Goal: Information Seeking & Learning: Find specific fact

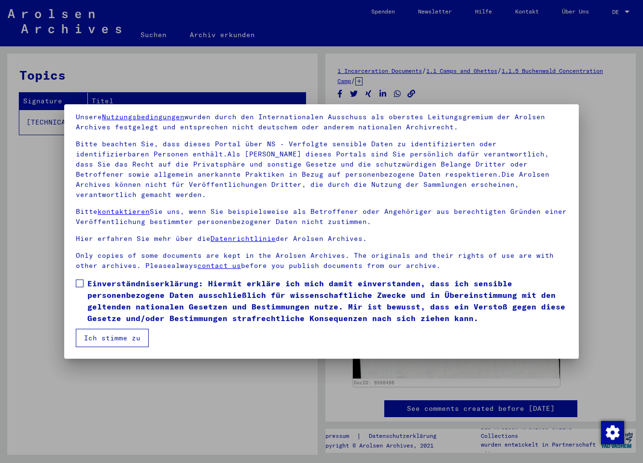
scroll to position [14, 0]
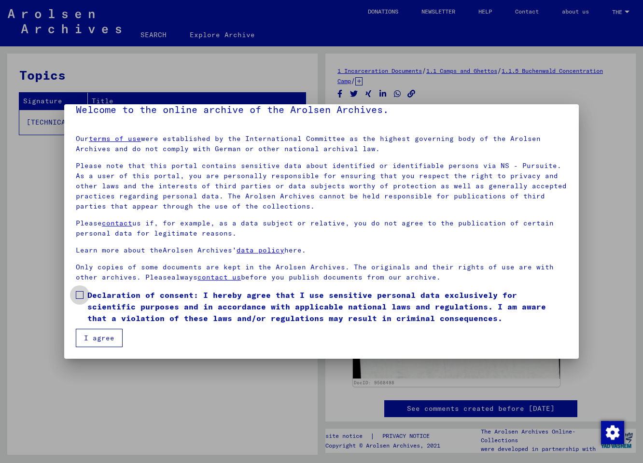
click at [81, 293] on span at bounding box center [80, 295] width 8 height 8
click at [93, 337] on button "I agree" at bounding box center [99, 338] width 47 height 18
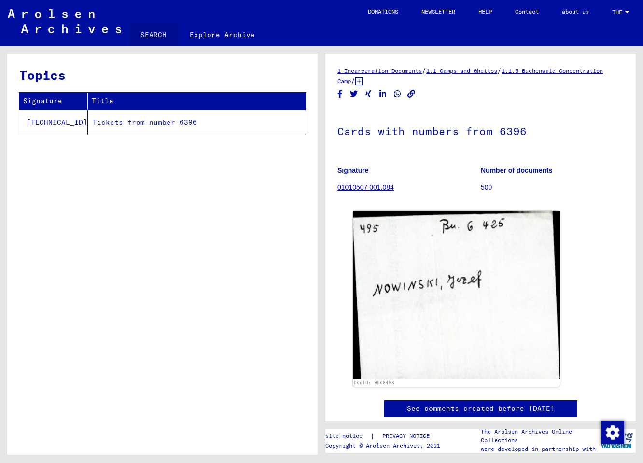
click at [158, 33] on link "SEARCH" at bounding box center [153, 34] width 49 height 23
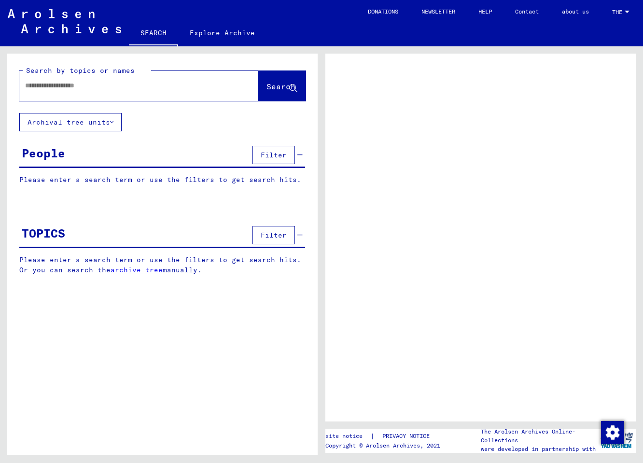
click at [103, 87] on input "text" at bounding box center [130, 86] width 210 height 10
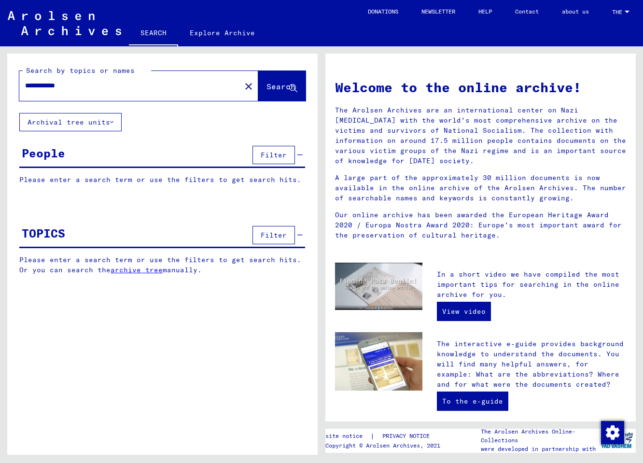
type input "**********"
click at [281, 86] on span "Search" at bounding box center [280, 87] width 29 height 10
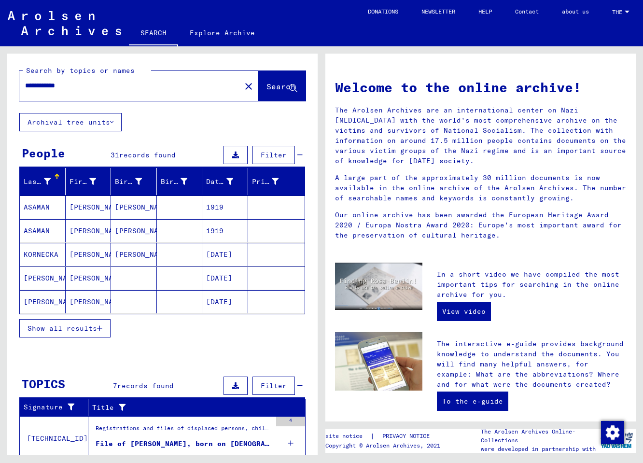
click at [76, 328] on span "Show all results" at bounding box center [62, 328] width 69 height 9
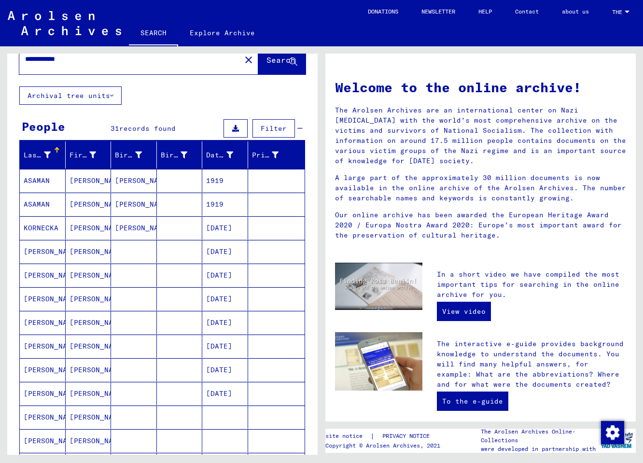
scroll to position [52, 0]
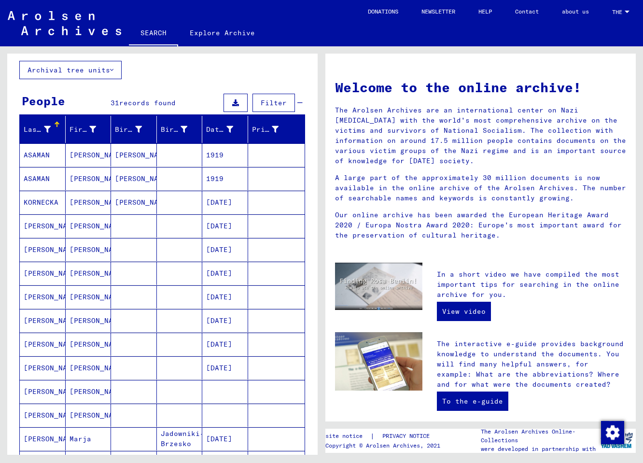
click at [37, 368] on mat-cell "NALEPA" at bounding box center [43, 367] width 46 height 23
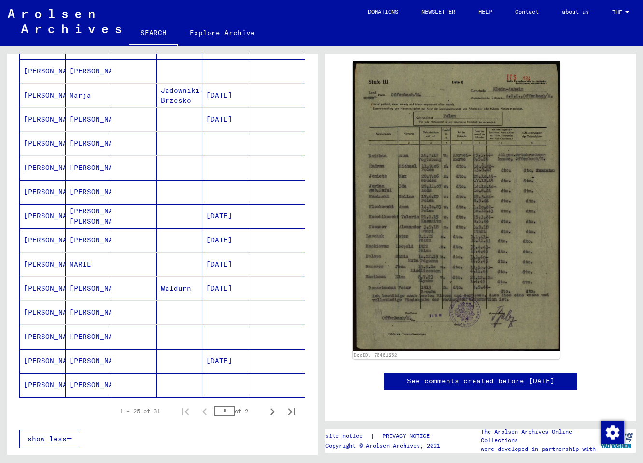
scroll to position [467, 0]
click at [270, 413] on icon "Next page" at bounding box center [272, 411] width 4 height 7
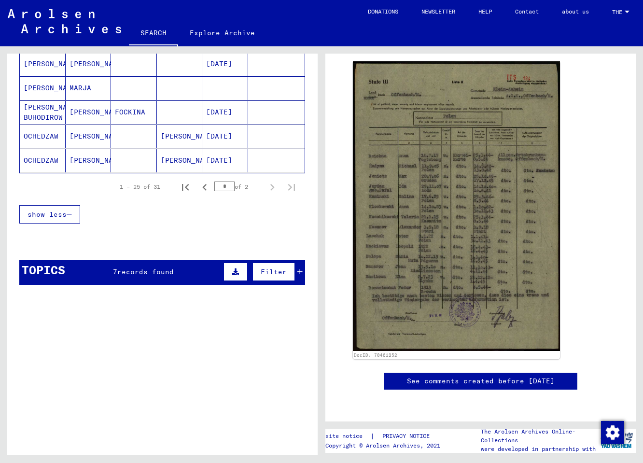
scroll to position [92, 0]
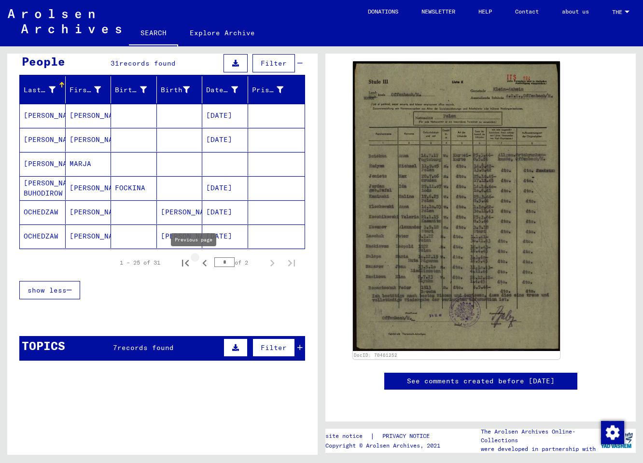
click at [202, 261] on icon "Previous page" at bounding box center [204, 263] width 4 height 7
type input "*"
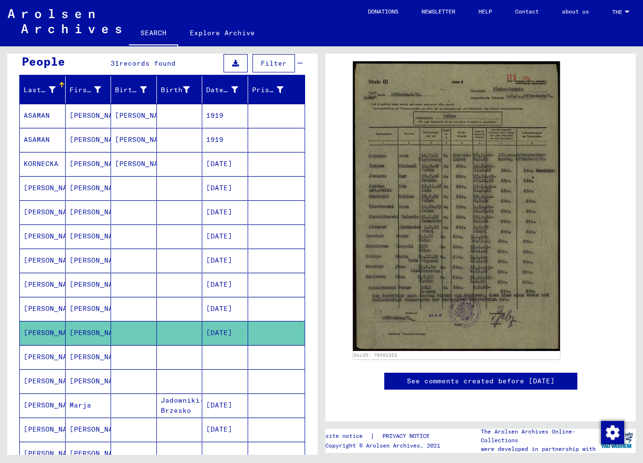
scroll to position [0, 0]
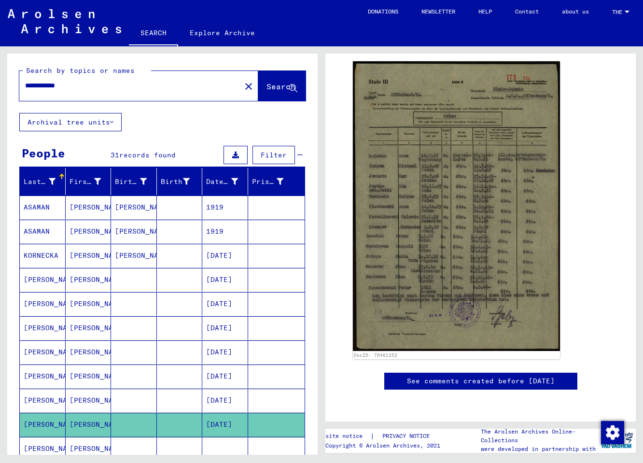
click at [118, 83] on input "**********" at bounding box center [130, 86] width 210 height 10
type input "**********"
click at [267, 86] on span "Search" at bounding box center [280, 87] width 29 height 10
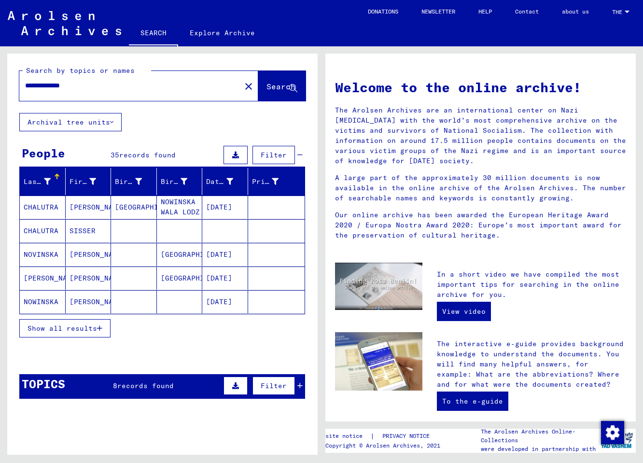
click at [92, 330] on span "Show all results" at bounding box center [62, 328] width 69 height 9
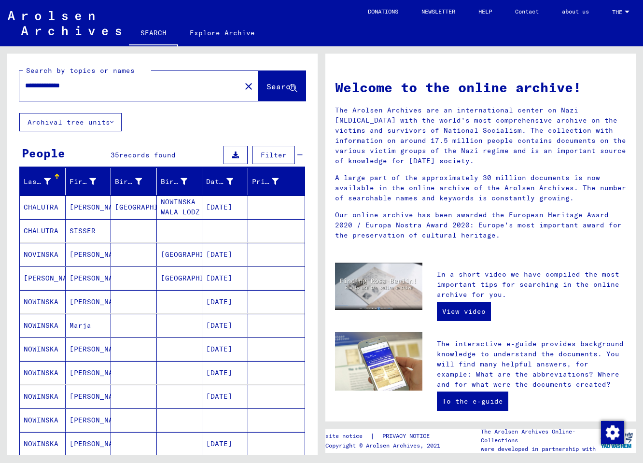
scroll to position [2, 0]
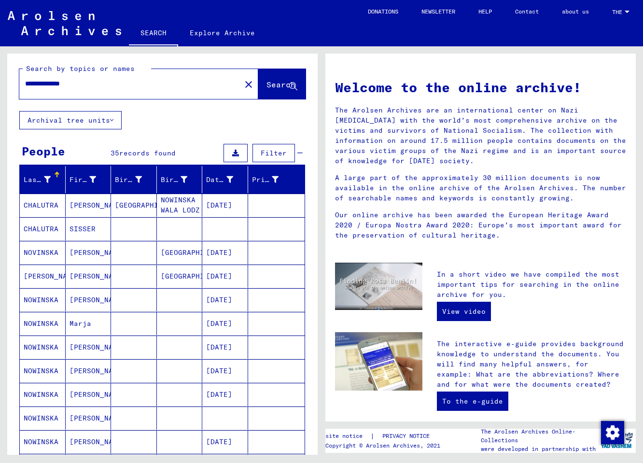
click at [43, 322] on mat-cell "NOWINSKA" at bounding box center [43, 323] width 46 height 23
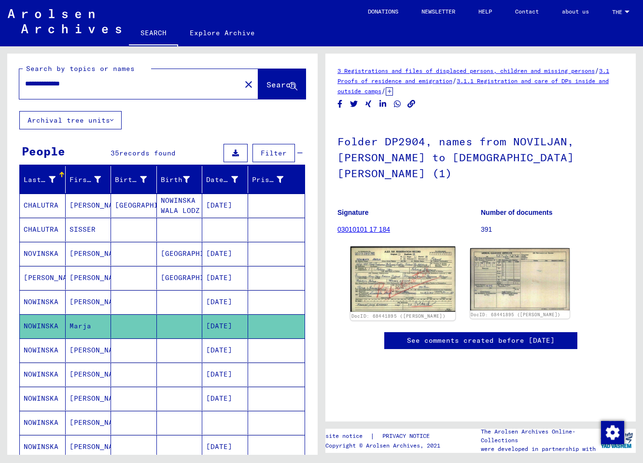
click at [384, 250] on img at bounding box center [402, 280] width 105 height 66
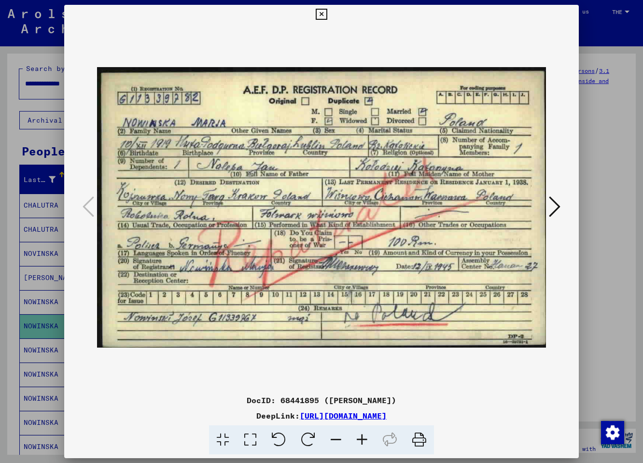
click at [417, 440] on icon at bounding box center [418, 439] width 29 height 29
click at [360, 417] on link "https://collections.arolsen-archives.org/en/document/68441895" at bounding box center [343, 416] width 87 height 10
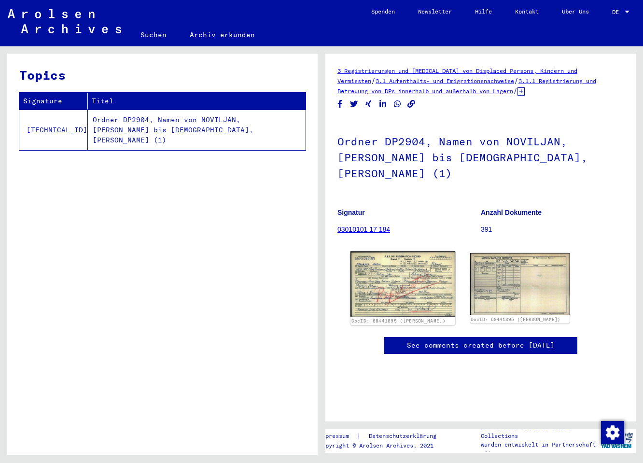
click at [393, 264] on img at bounding box center [402, 284] width 105 height 66
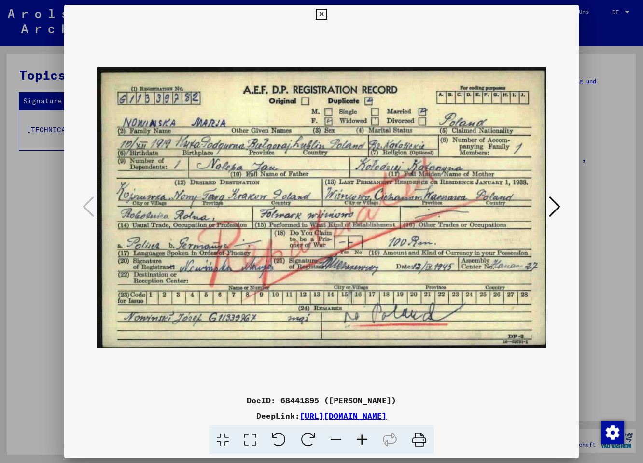
drag, startPoint x: 498, startPoint y: 418, endPoint x: 200, endPoint y: 415, distance: 298.7
click at [200, 415] on div "DeepLink: [URL][DOMAIN_NAME]" at bounding box center [321, 416] width 514 height 12
copy div "[URL][DOMAIN_NAME]"
click at [559, 205] on icon at bounding box center [555, 206] width 12 height 23
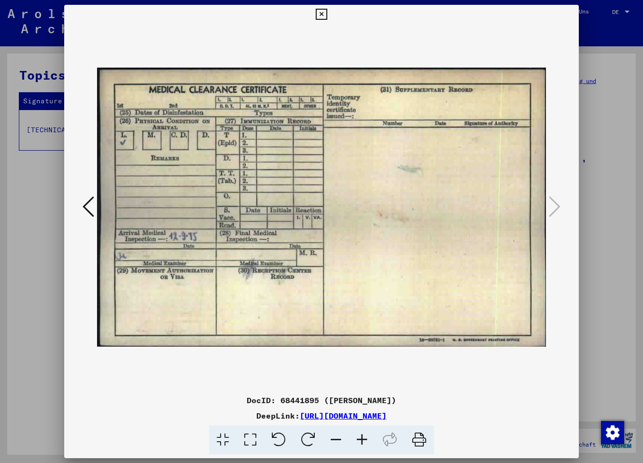
click at [86, 198] on icon at bounding box center [89, 206] width 12 height 23
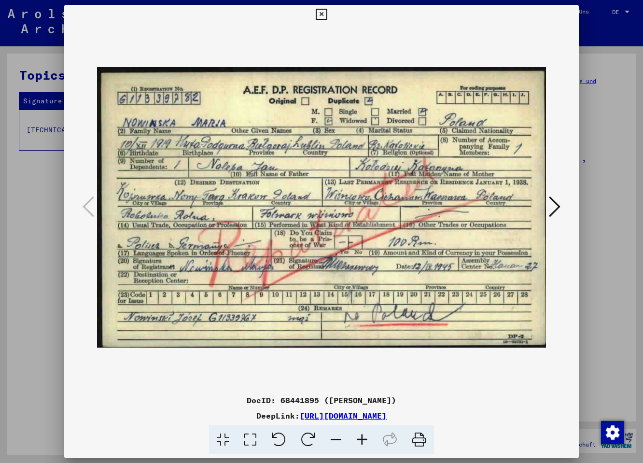
click at [558, 207] on icon at bounding box center [555, 206] width 12 height 23
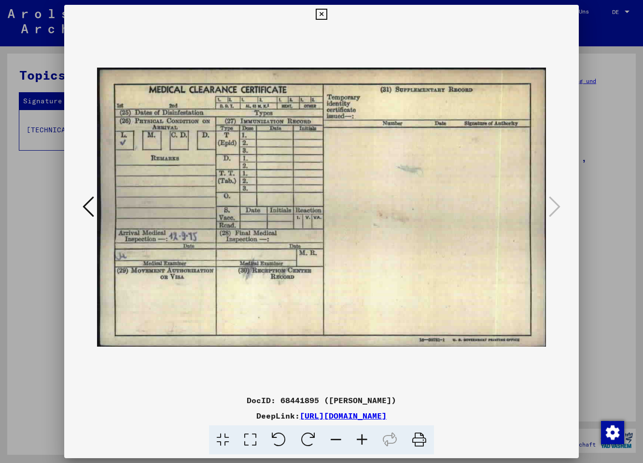
click at [87, 204] on icon at bounding box center [89, 206] width 12 height 23
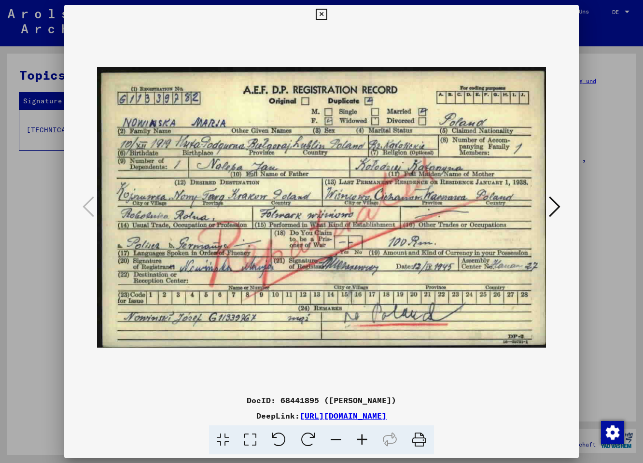
click at [327, 16] on icon at bounding box center [321, 15] width 11 height 12
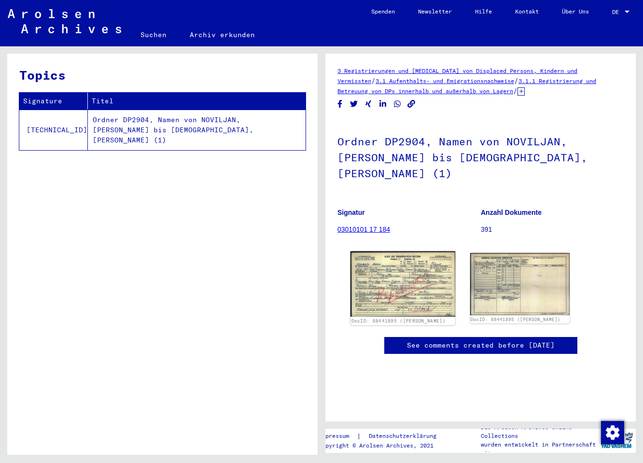
click at [414, 266] on img at bounding box center [402, 284] width 105 height 66
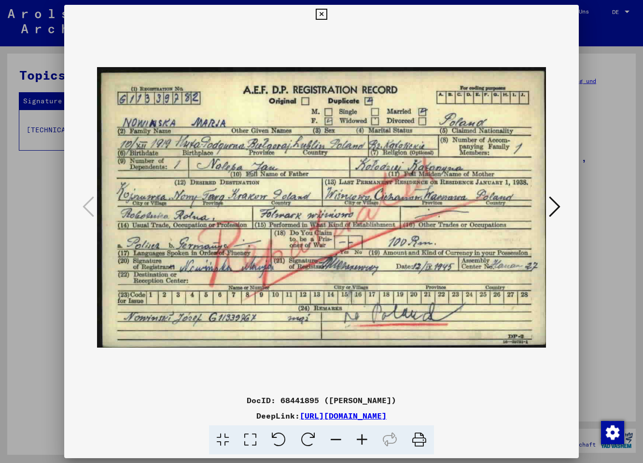
click at [327, 15] on icon at bounding box center [321, 15] width 11 height 12
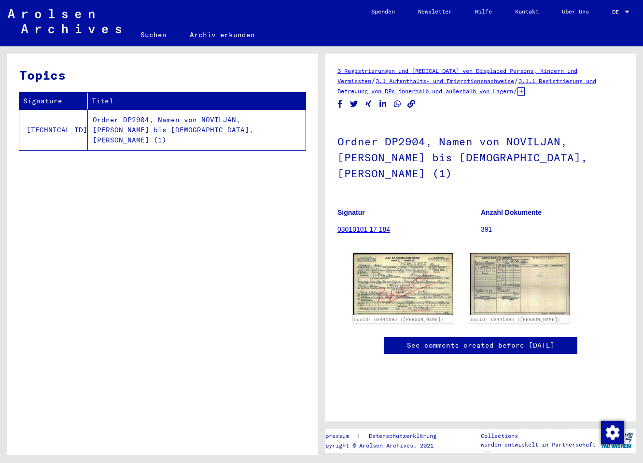
click at [367, 225] on link "03010101 17 184" at bounding box center [363, 229] width 53 height 8
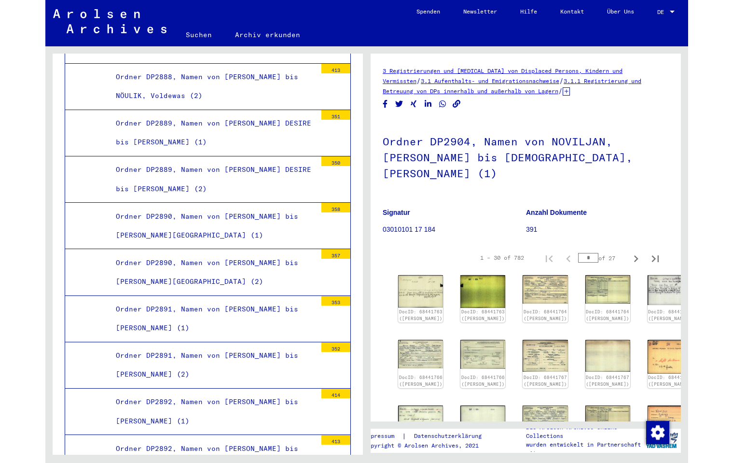
scroll to position [8258, 0]
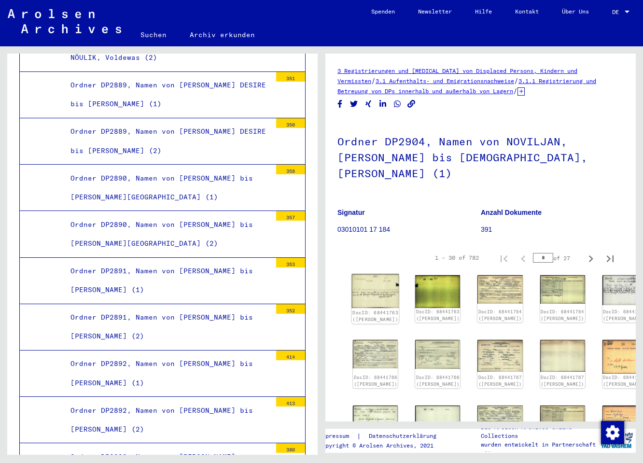
click at [369, 274] on img at bounding box center [375, 291] width 47 height 34
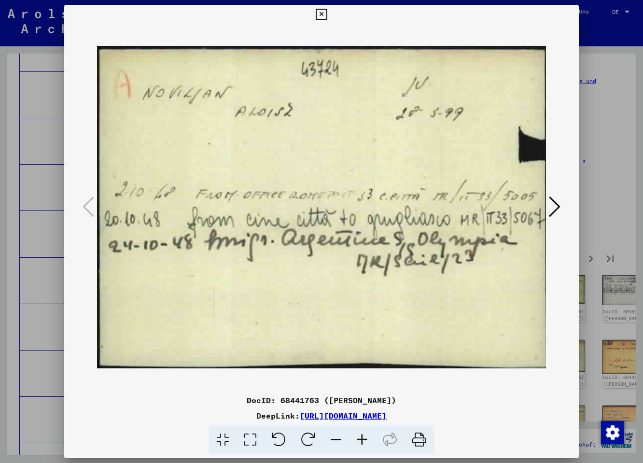
click at [554, 211] on icon at bounding box center [555, 206] width 12 height 23
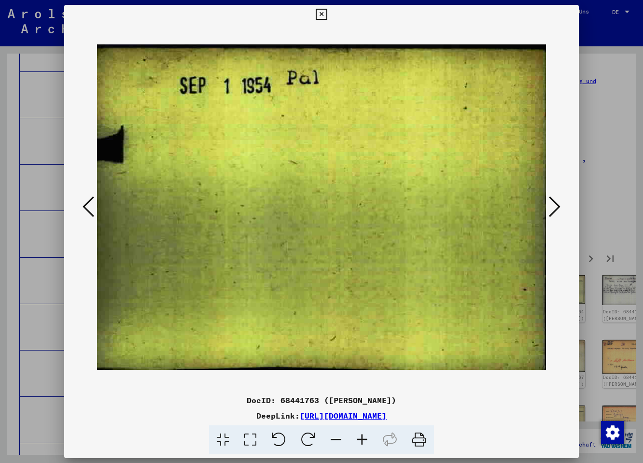
click at [554, 211] on icon at bounding box center [555, 206] width 12 height 23
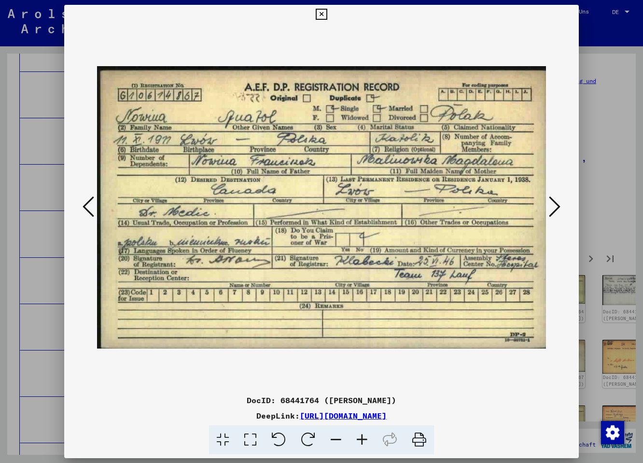
click at [554, 211] on icon at bounding box center [555, 206] width 12 height 23
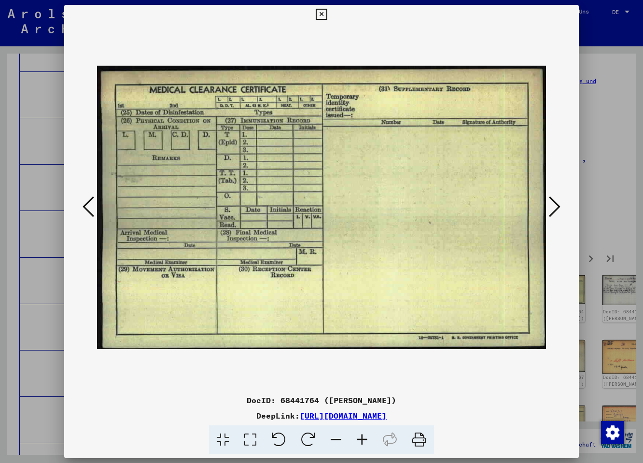
click at [554, 211] on icon at bounding box center [555, 206] width 12 height 23
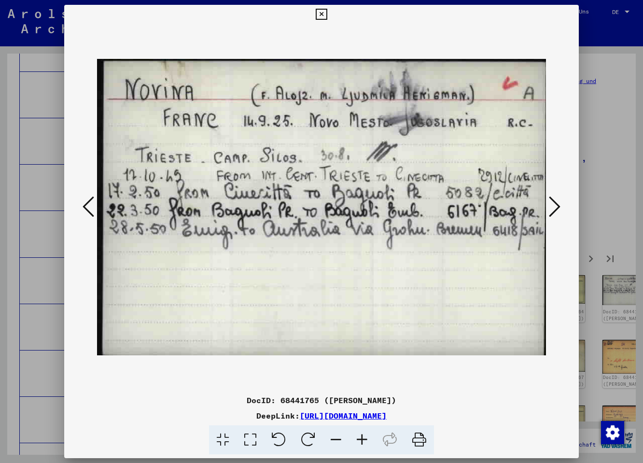
click at [554, 211] on icon at bounding box center [555, 206] width 12 height 23
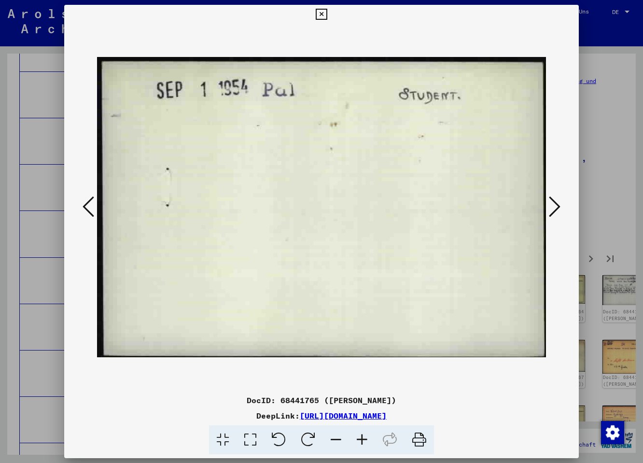
click at [554, 211] on icon at bounding box center [555, 206] width 12 height 23
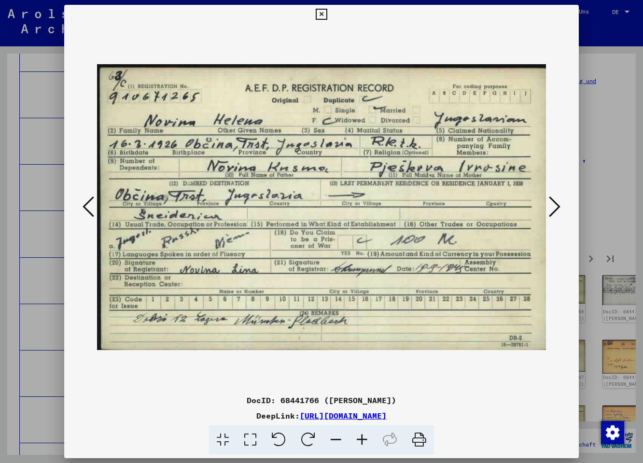
click at [554, 211] on icon at bounding box center [555, 206] width 12 height 23
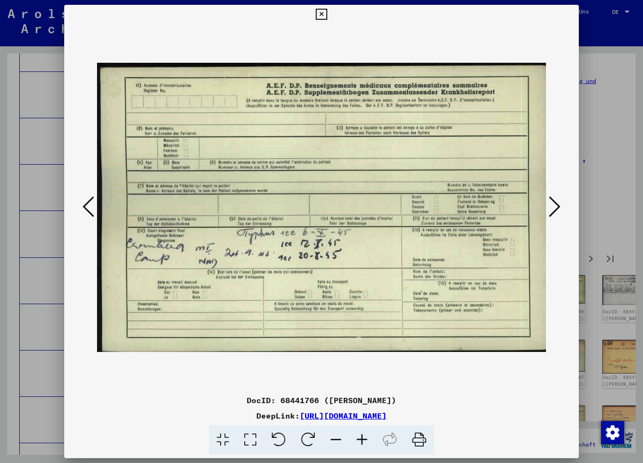
click at [554, 211] on icon at bounding box center [555, 206] width 12 height 23
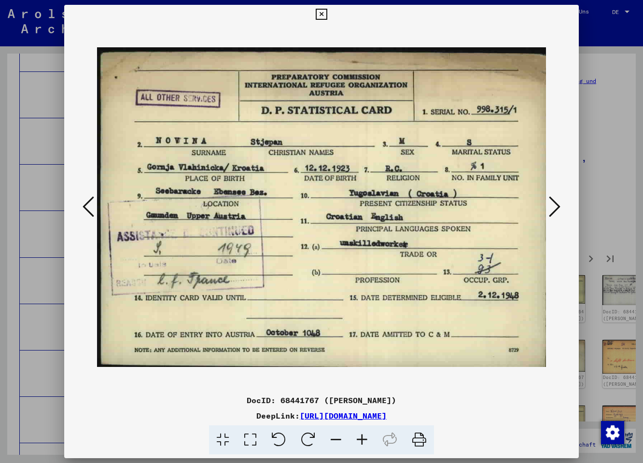
click at [554, 211] on icon at bounding box center [555, 206] width 12 height 23
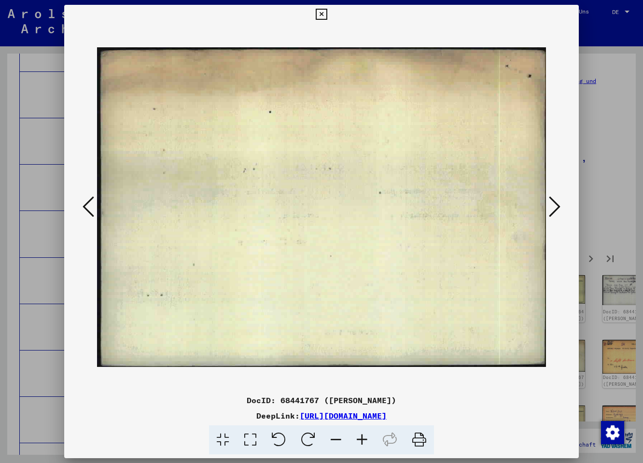
click at [554, 211] on icon at bounding box center [555, 206] width 12 height 23
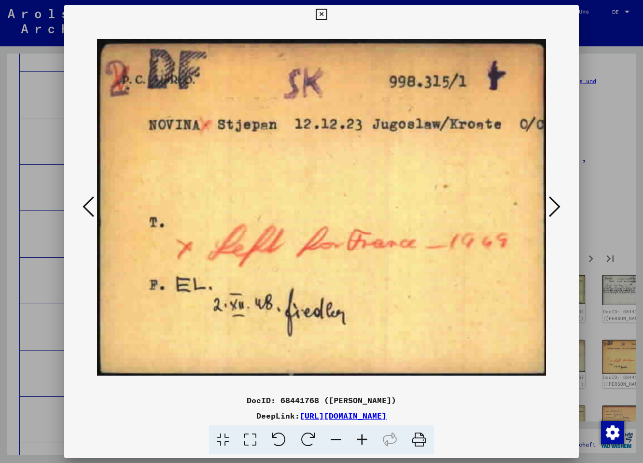
click at [554, 211] on icon at bounding box center [555, 206] width 12 height 23
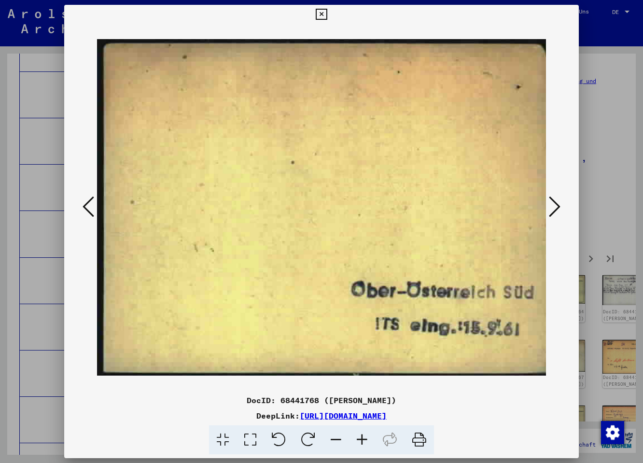
click at [554, 211] on icon at bounding box center [555, 206] width 12 height 23
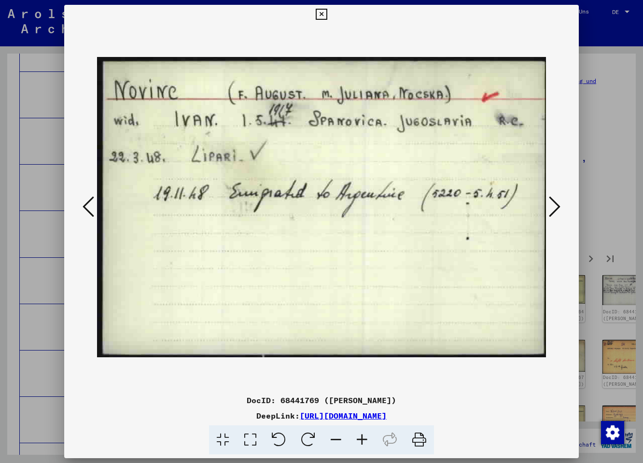
click at [554, 211] on icon at bounding box center [555, 206] width 12 height 23
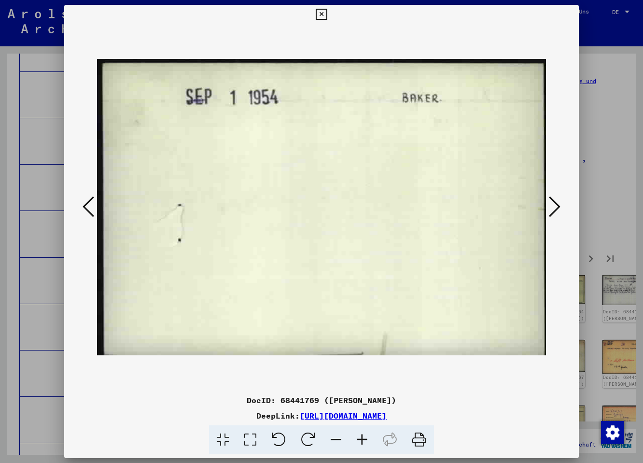
click at [554, 211] on icon at bounding box center [555, 206] width 12 height 23
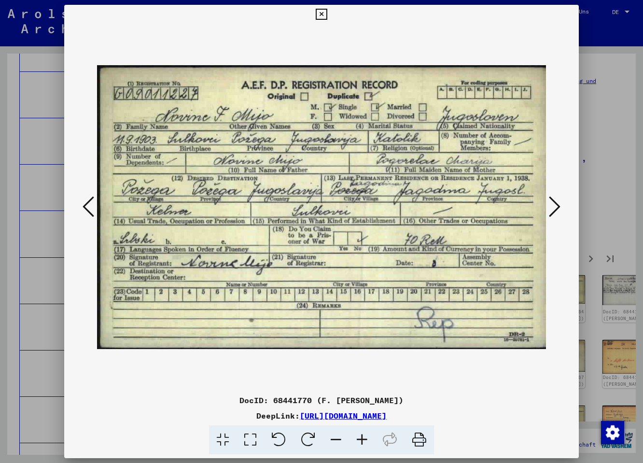
click at [554, 211] on icon at bounding box center [555, 206] width 12 height 23
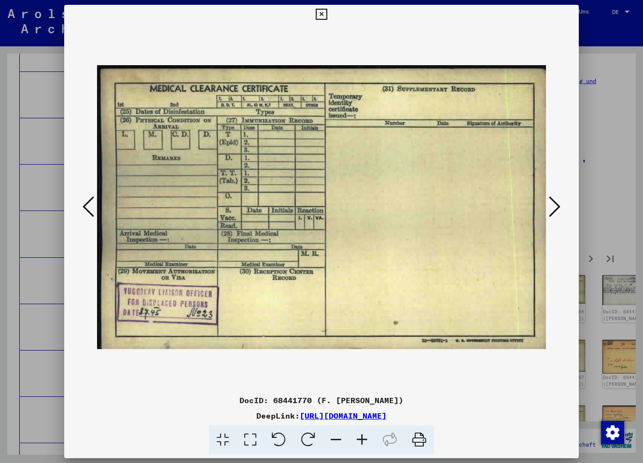
click at [554, 211] on icon at bounding box center [555, 206] width 12 height 23
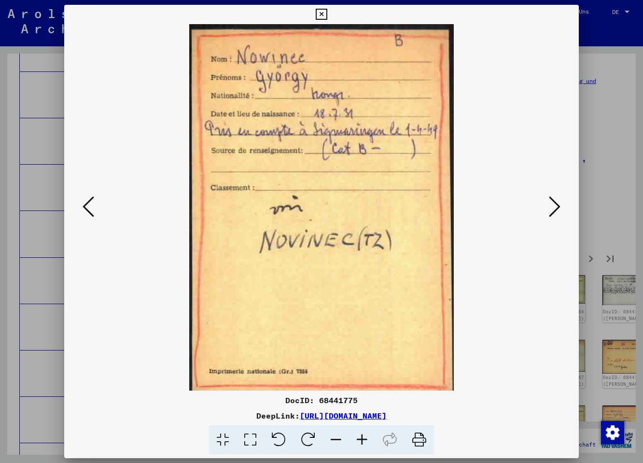
click at [554, 211] on icon at bounding box center [555, 206] width 12 height 23
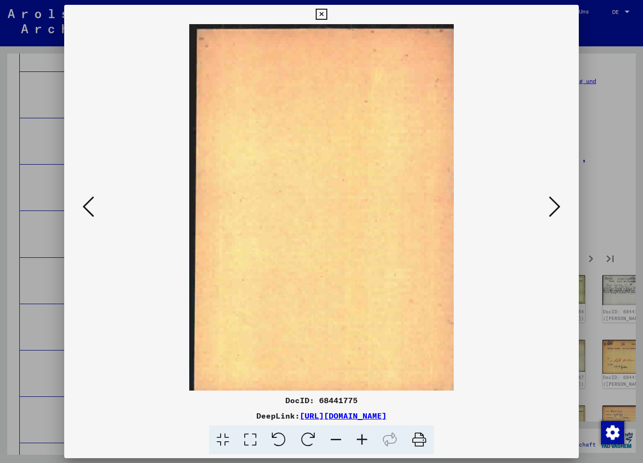
click at [554, 211] on icon at bounding box center [555, 206] width 12 height 23
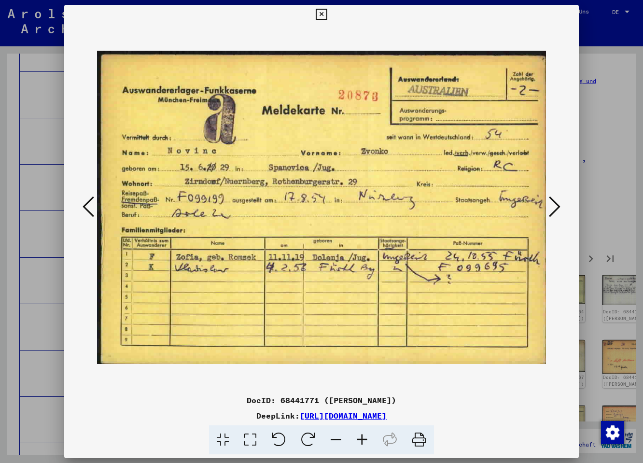
click at [554, 211] on icon at bounding box center [555, 206] width 12 height 23
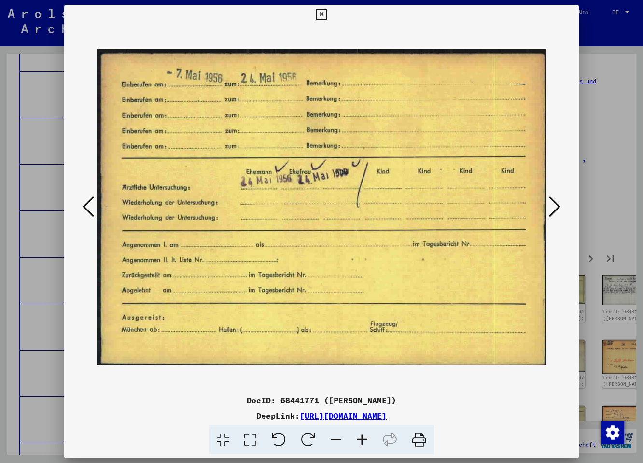
click at [554, 211] on icon at bounding box center [555, 206] width 12 height 23
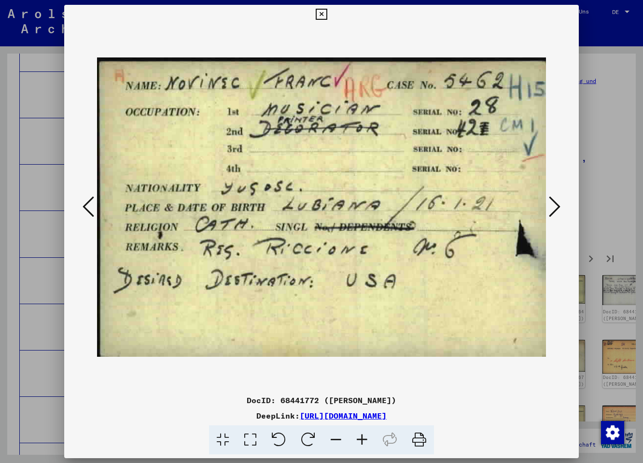
click at [554, 211] on icon at bounding box center [555, 206] width 12 height 23
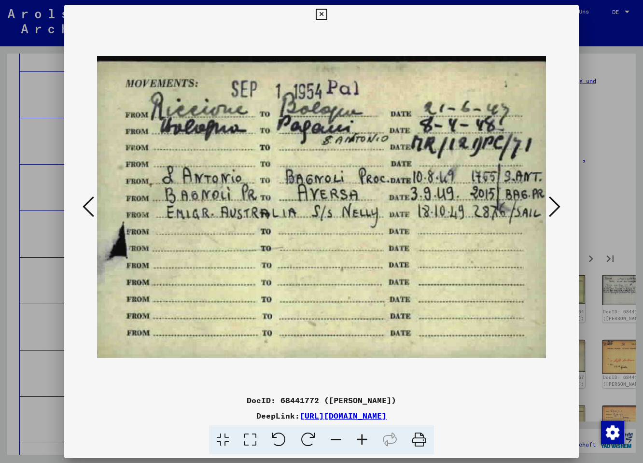
click at [554, 211] on icon at bounding box center [555, 206] width 12 height 23
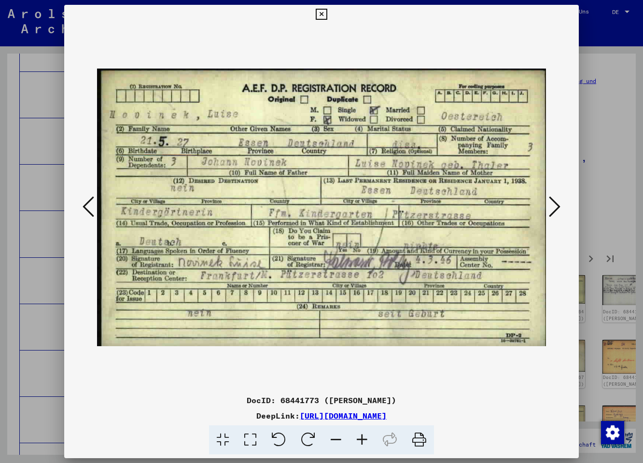
click at [554, 211] on icon at bounding box center [555, 206] width 12 height 23
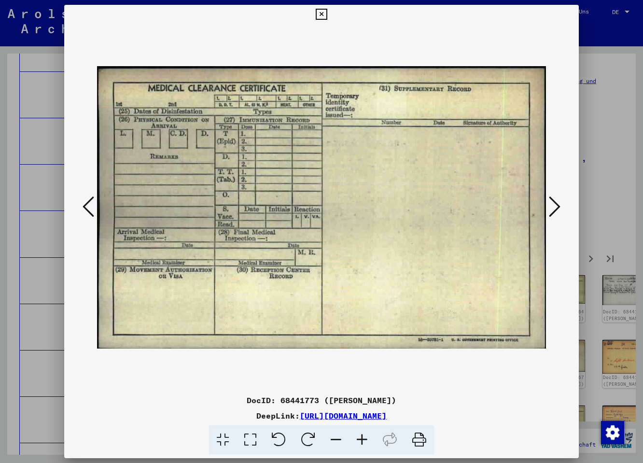
click at [554, 211] on icon at bounding box center [555, 206] width 12 height 23
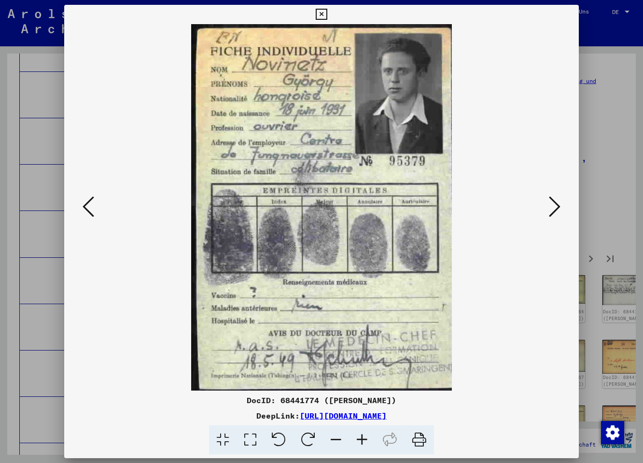
click at [554, 211] on icon at bounding box center [555, 206] width 12 height 23
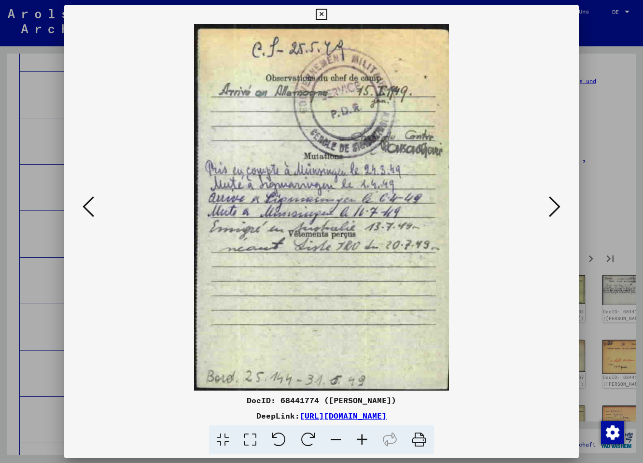
click at [554, 211] on icon at bounding box center [555, 206] width 12 height 23
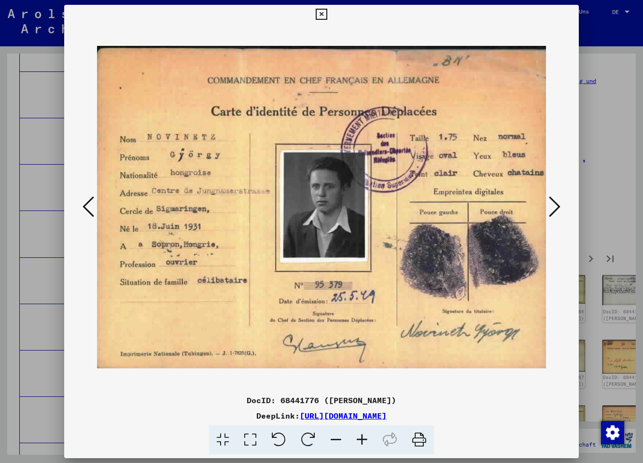
click at [554, 211] on icon at bounding box center [555, 206] width 12 height 23
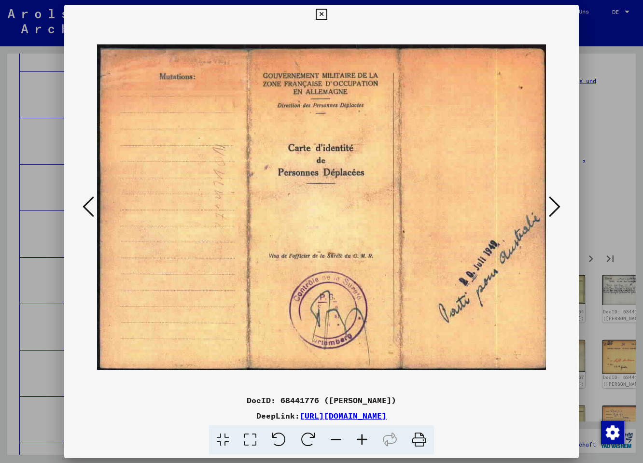
click at [554, 211] on icon at bounding box center [555, 206] width 12 height 23
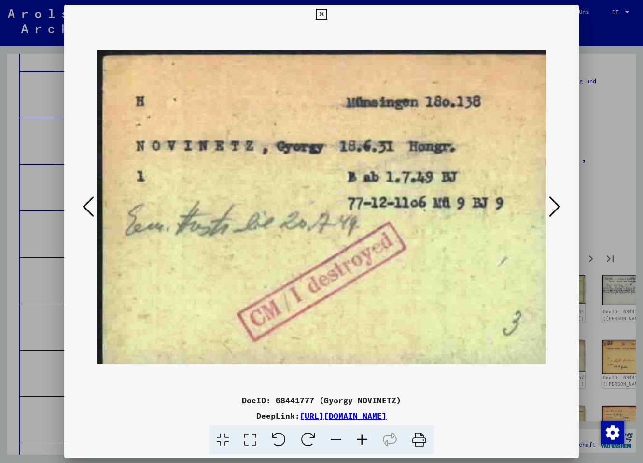
click at [554, 211] on icon at bounding box center [555, 206] width 12 height 23
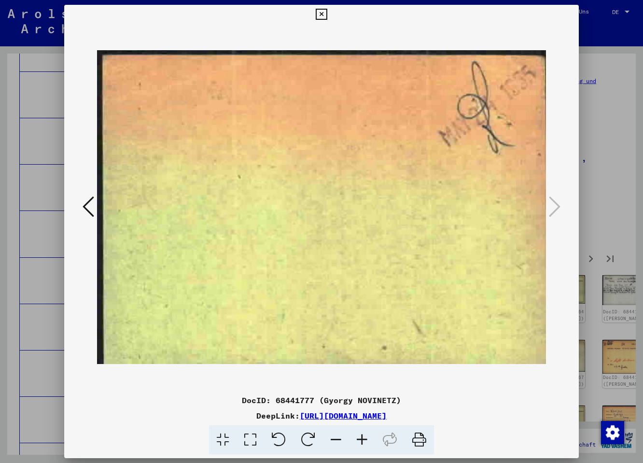
click at [327, 14] on icon at bounding box center [321, 15] width 11 height 12
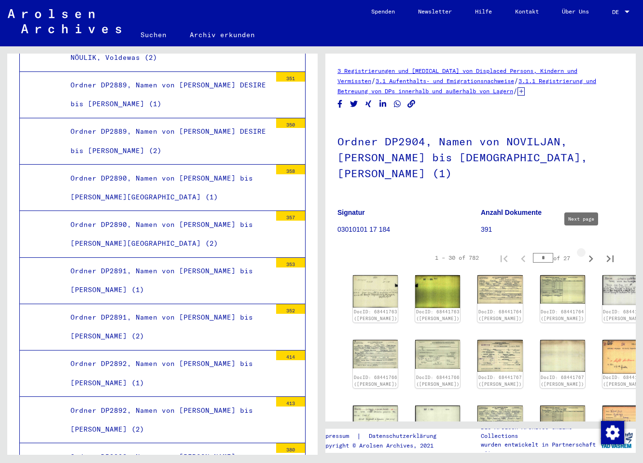
click at [584, 252] on icon "Next page" at bounding box center [591, 259] width 14 height 14
type input "*"
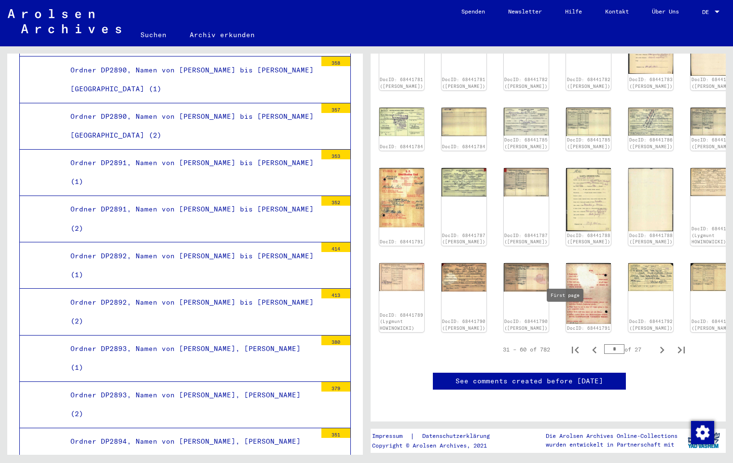
scroll to position [427, 19]
click at [642, 343] on icon "Next page" at bounding box center [662, 350] width 14 height 14
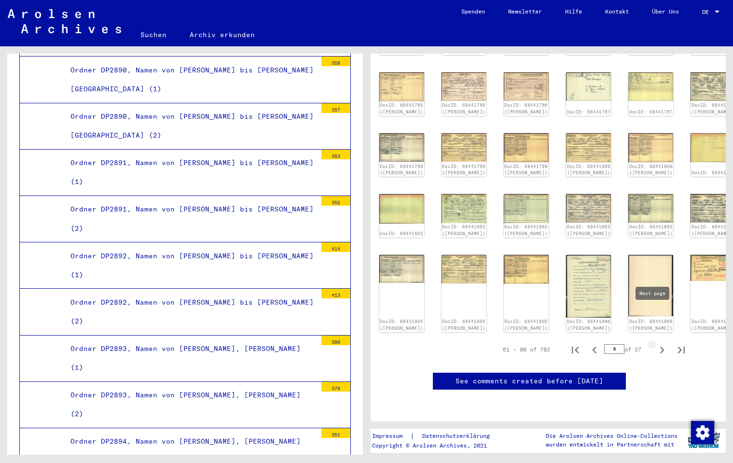
type input "*"
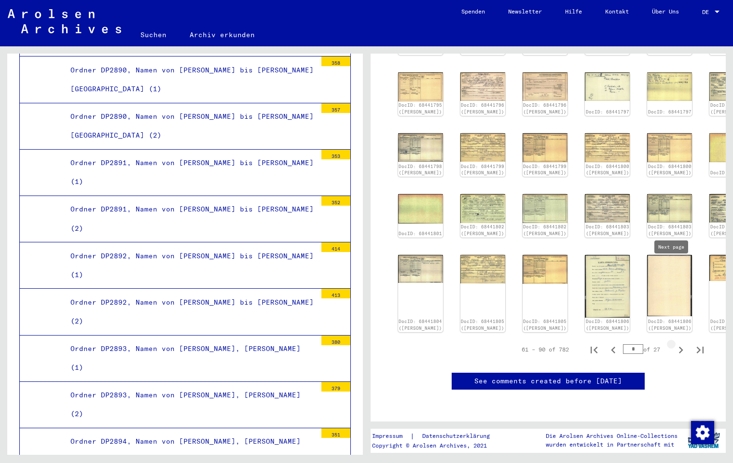
click at [642, 346] on icon "Next page" at bounding box center [681, 349] width 4 height 7
type input "*"
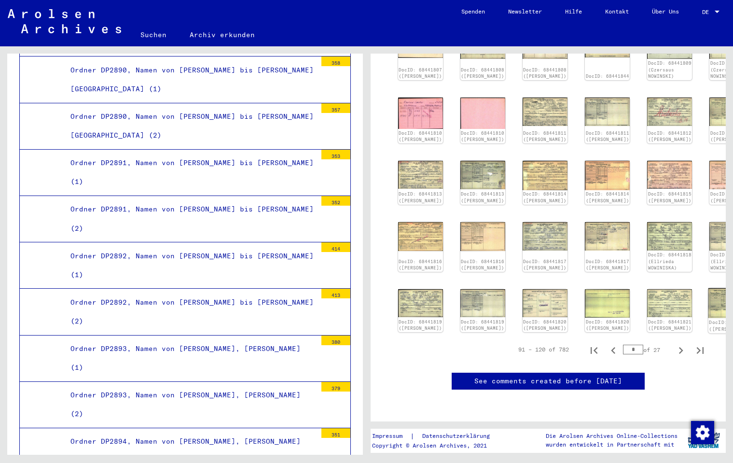
click at [642, 319] on link "DocID: 68441821 ([PERSON_NAME])" at bounding box center [732, 325] width 46 height 13
click at [642, 347] on icon "Next page" at bounding box center [681, 350] width 4 height 7
type input "*"
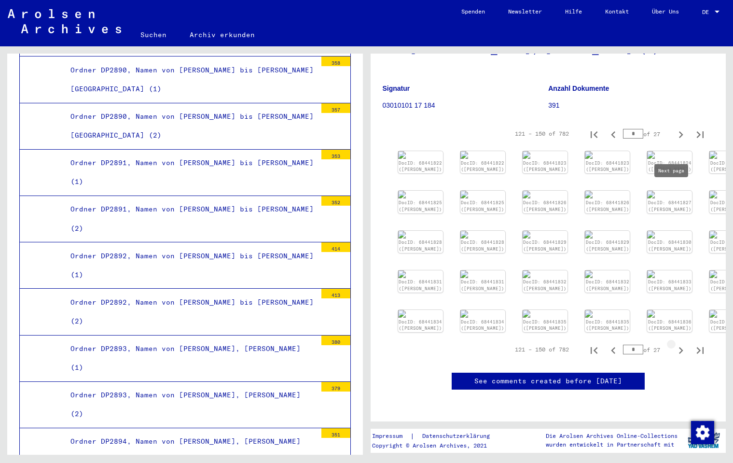
click at [642, 347] on icon "Next page" at bounding box center [681, 350] width 4 height 7
type input "*"
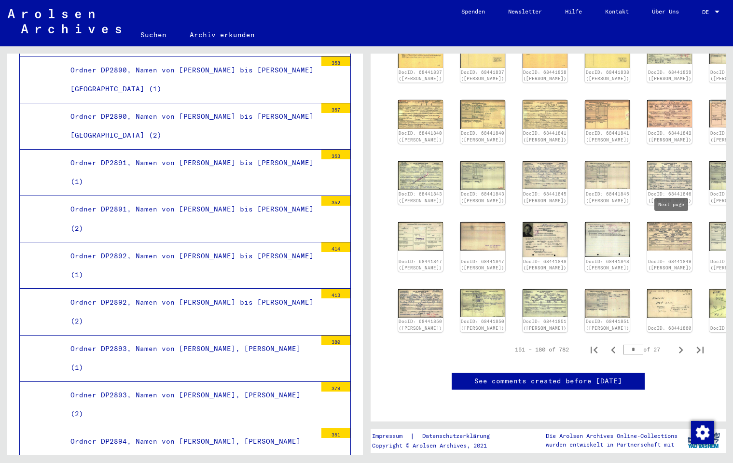
click at [642, 343] on icon "Next page" at bounding box center [681, 350] width 14 height 14
type input "*"
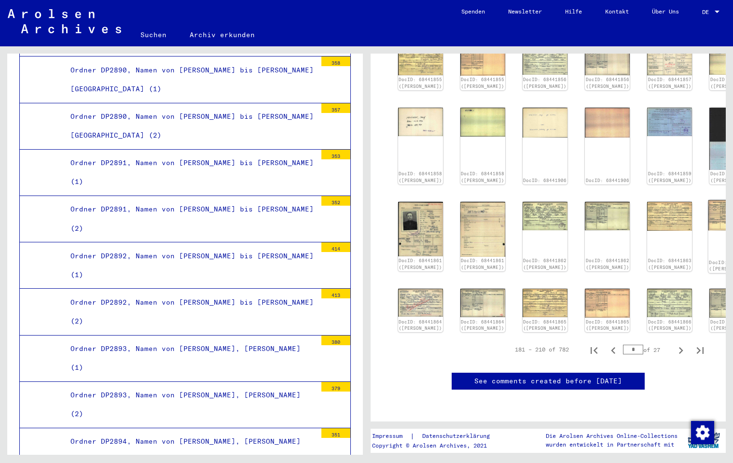
scroll to position [349, 0]
click at [413, 106] on img at bounding box center [420, 121] width 47 height 30
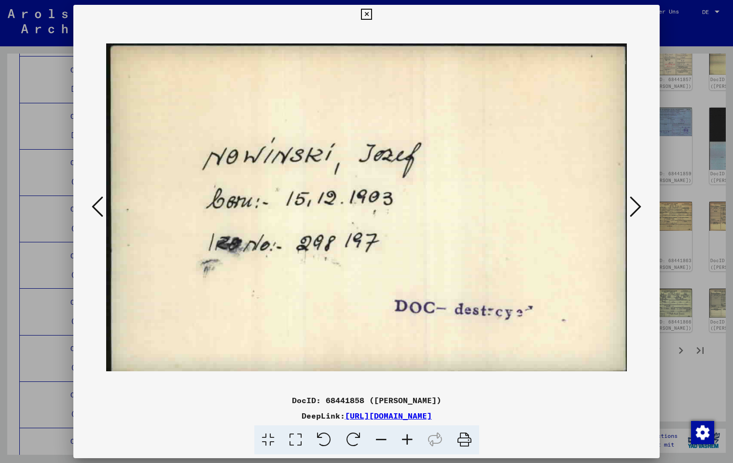
click at [638, 207] on icon at bounding box center [636, 206] width 12 height 23
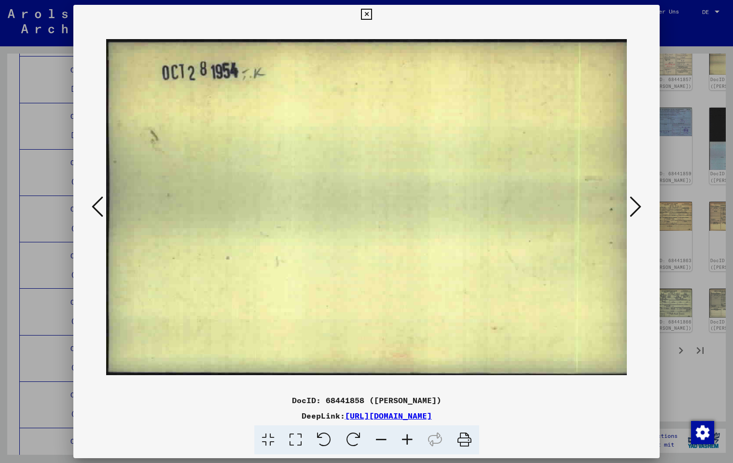
click at [638, 207] on icon at bounding box center [636, 206] width 12 height 23
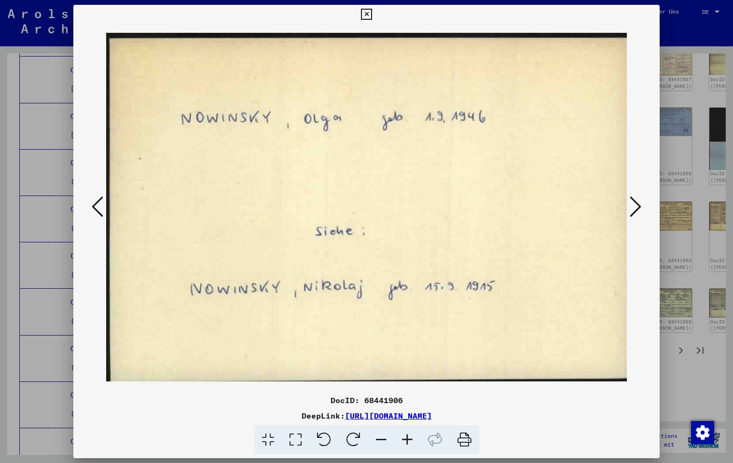
click at [638, 207] on icon at bounding box center [636, 206] width 12 height 23
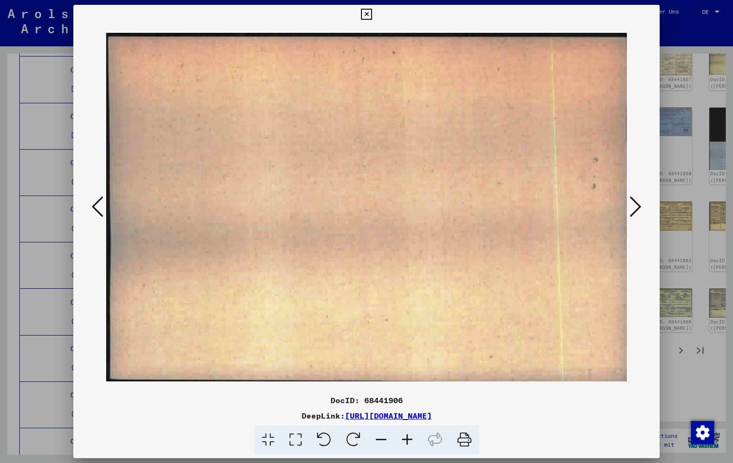
click at [638, 207] on icon at bounding box center [636, 206] width 12 height 23
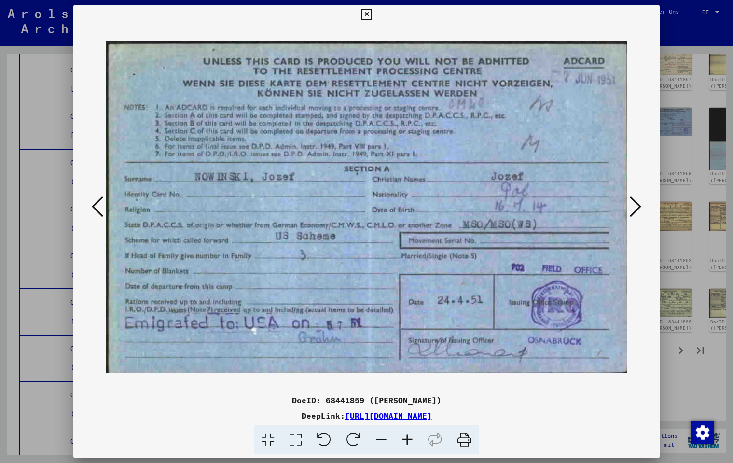
click at [638, 207] on icon at bounding box center [636, 206] width 12 height 23
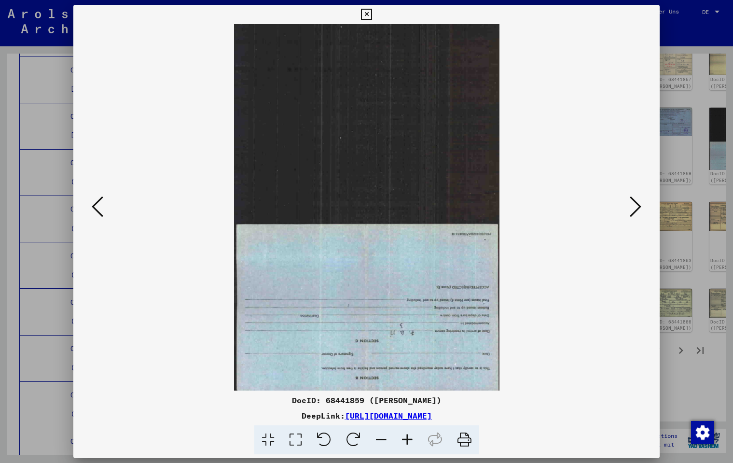
click at [638, 207] on icon at bounding box center [636, 206] width 12 height 23
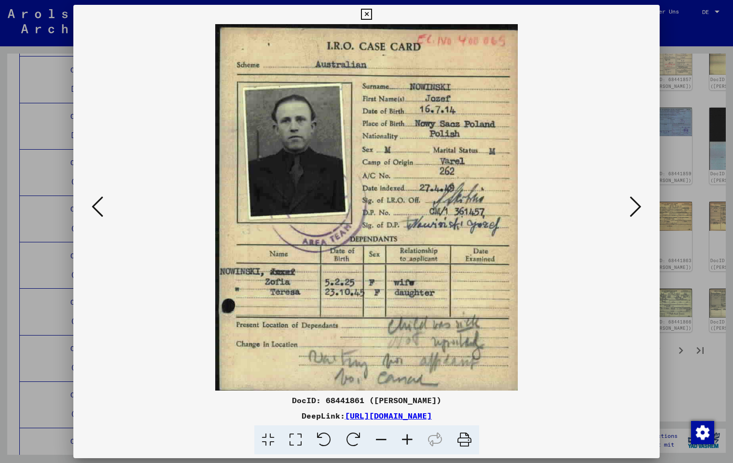
click at [638, 207] on icon at bounding box center [636, 206] width 12 height 23
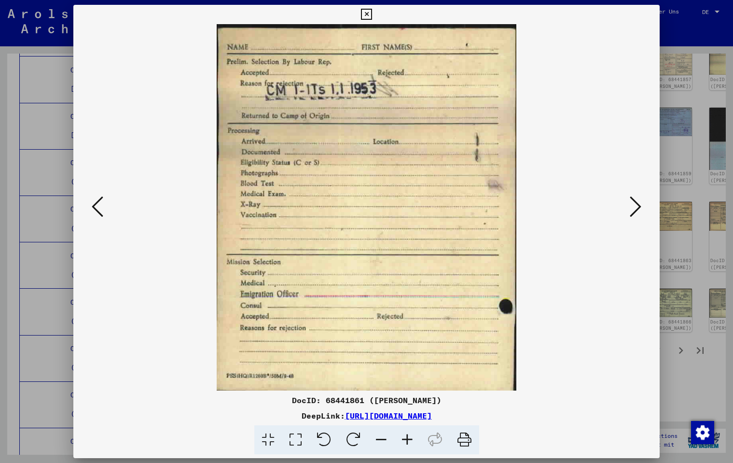
click at [638, 207] on icon at bounding box center [636, 206] width 12 height 23
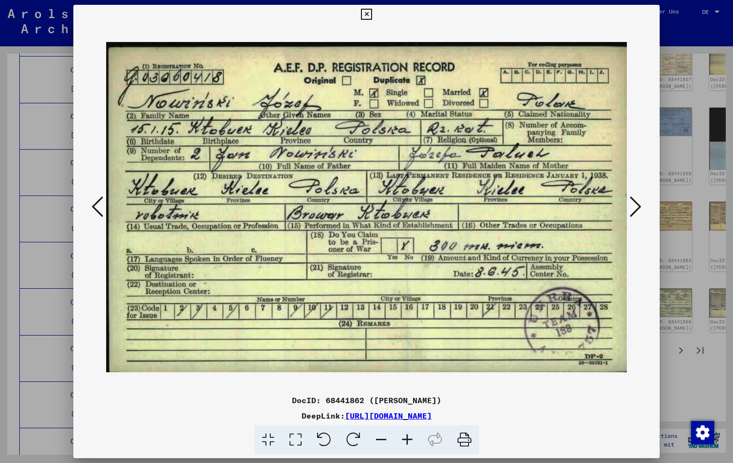
click at [638, 207] on icon at bounding box center [636, 206] width 12 height 23
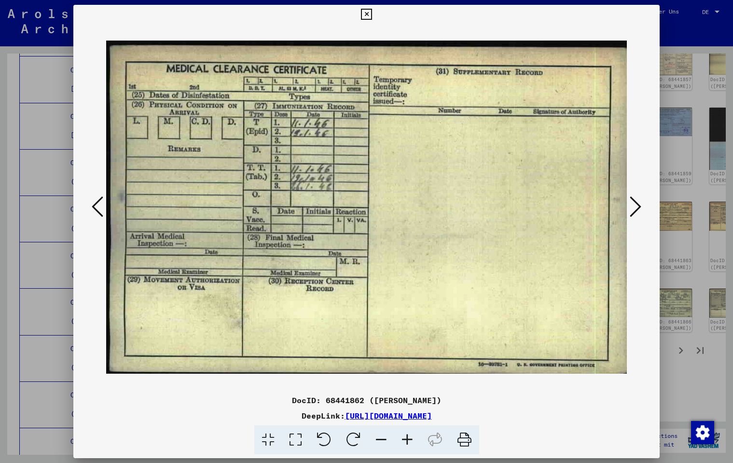
click at [638, 207] on icon at bounding box center [636, 206] width 12 height 23
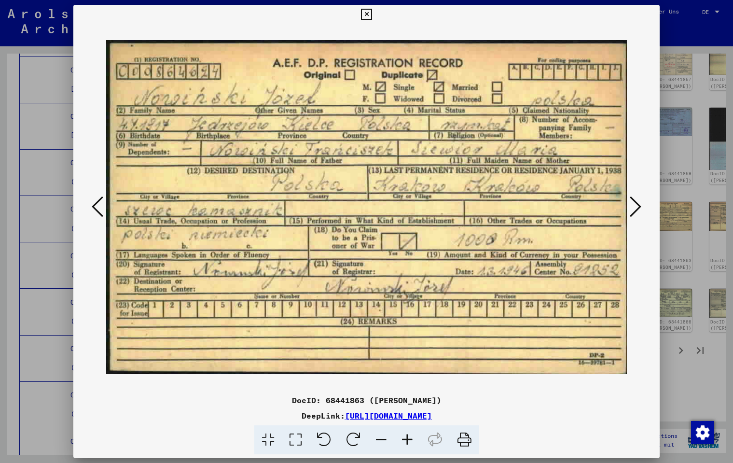
click at [638, 207] on icon at bounding box center [636, 206] width 12 height 23
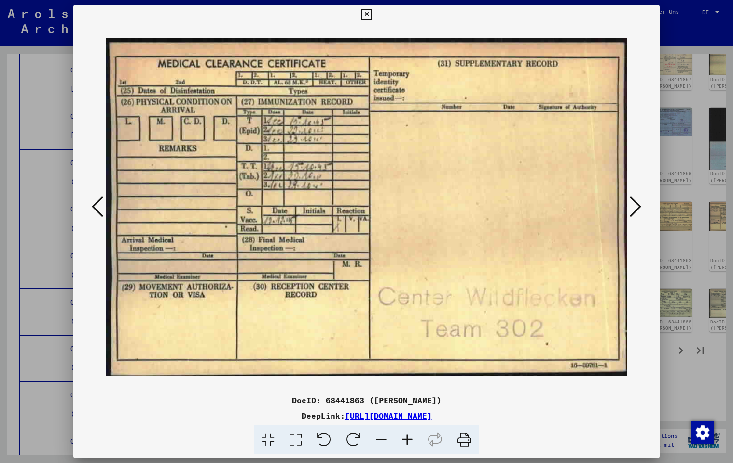
click at [638, 207] on icon at bounding box center [636, 206] width 12 height 23
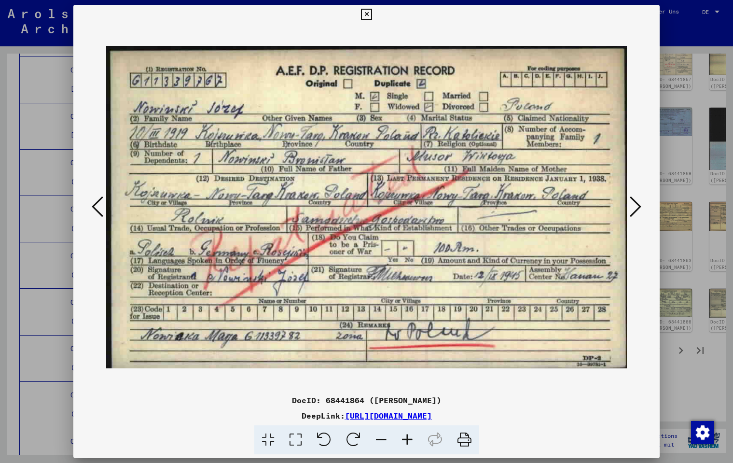
drag, startPoint x: 543, startPoint y: 414, endPoint x: 246, endPoint y: 418, distance: 297.7
click at [246, 418] on div "DeepLink: [URL][DOMAIN_NAME]" at bounding box center [366, 416] width 586 height 12
copy div "[URL][DOMAIN_NAME]"
